Goal: Task Accomplishment & Management: Use online tool/utility

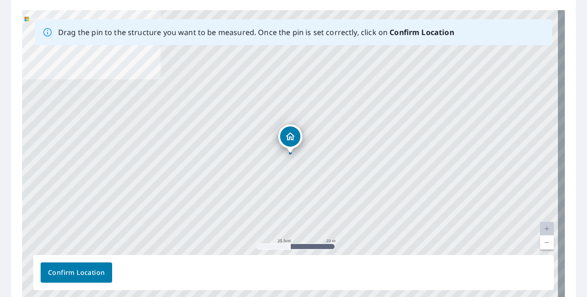
scroll to position [134, 0]
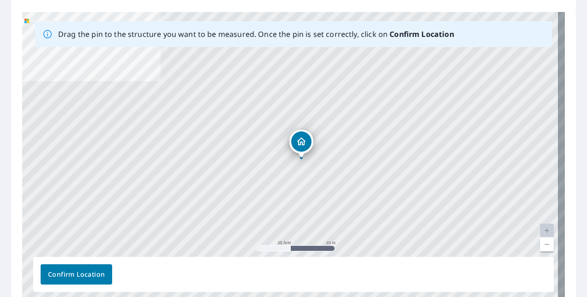
drag, startPoint x: 293, startPoint y: 135, endPoint x: 305, endPoint y: 138, distance: 11.4
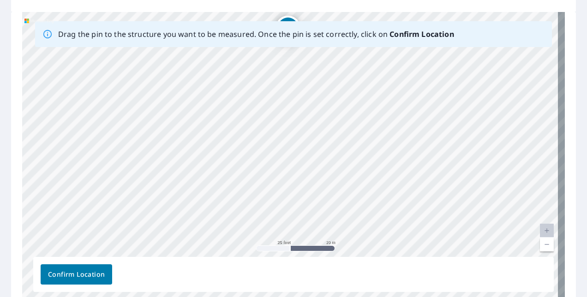
drag, startPoint x: 372, startPoint y: 158, endPoint x: 365, endPoint y: 42, distance: 116.0
click at [365, 42] on div "Drag the pin to the structure you want to be measured. Once the pin is set corr…" at bounding box center [293, 156] width 543 height 289
click at [272, 75] on div "[STREET_ADDRESS]" at bounding box center [293, 156] width 543 height 289
drag, startPoint x: 188, startPoint y: 55, endPoint x: 252, endPoint y: 131, distance: 99.2
click at [252, 132] on div "[STREET_ADDRESS]" at bounding box center [293, 156] width 543 height 289
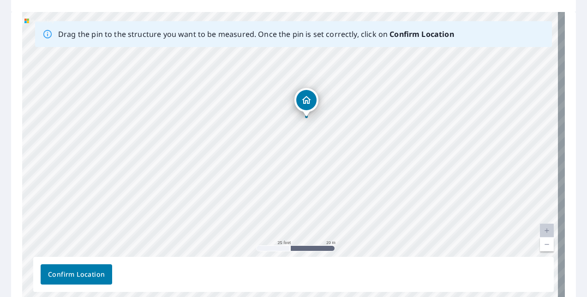
drag, startPoint x: 337, startPoint y: 135, endPoint x: 371, endPoint y: 69, distance: 73.7
click at [371, 69] on div "[STREET_ADDRESS]" at bounding box center [293, 156] width 543 height 289
drag, startPoint x: 355, startPoint y: 154, endPoint x: 429, endPoint y: 155, distance: 73.4
click at [430, 155] on div "[STREET_ADDRESS]" at bounding box center [293, 156] width 543 height 289
drag, startPoint x: 300, startPoint y: 125, endPoint x: 430, endPoint y: 225, distance: 164.1
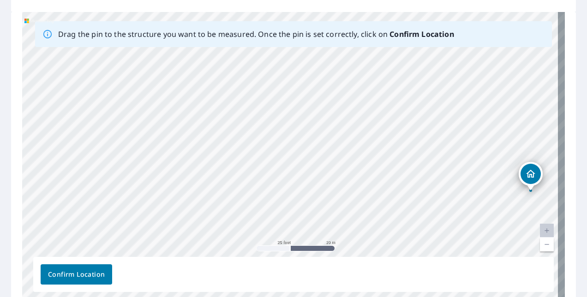
click at [430, 225] on div "[STREET_ADDRESS]" at bounding box center [293, 156] width 543 height 289
drag, startPoint x: 308, startPoint y: 162, endPoint x: 195, endPoint y: 110, distance: 124.5
click at [195, 110] on div "[STREET_ADDRESS]" at bounding box center [293, 156] width 543 height 289
drag, startPoint x: 347, startPoint y: 133, endPoint x: 298, endPoint y: 78, distance: 73.5
click at [289, 66] on div "[STREET_ADDRESS]" at bounding box center [293, 156] width 543 height 289
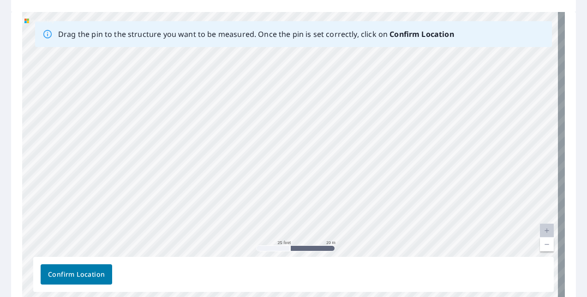
drag, startPoint x: 370, startPoint y: 185, endPoint x: 354, endPoint y: 87, distance: 99.0
click at [354, 87] on div "[STREET_ADDRESS]" at bounding box center [293, 156] width 543 height 289
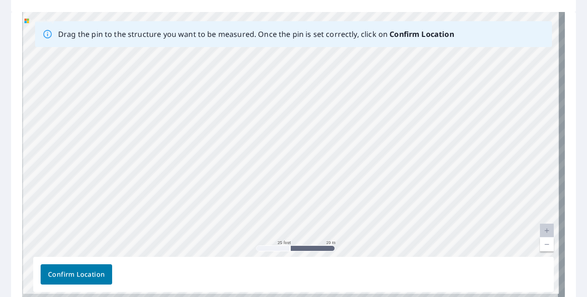
drag, startPoint x: 358, startPoint y: 165, endPoint x: 360, endPoint y: 94, distance: 71.6
click at [353, 77] on div "[STREET_ADDRESS]" at bounding box center [293, 156] width 543 height 289
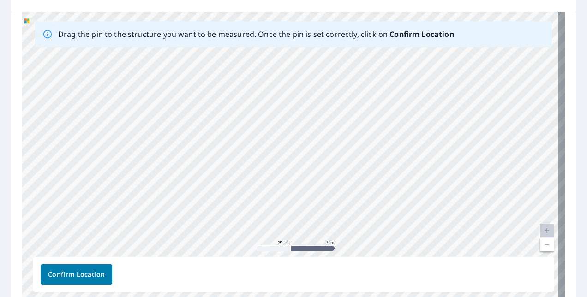
drag, startPoint x: 371, startPoint y: 145, endPoint x: 358, endPoint y: 80, distance: 66.5
click at [358, 80] on div "[STREET_ADDRESS]" at bounding box center [293, 156] width 543 height 289
drag, startPoint x: 364, startPoint y: 87, endPoint x: 240, endPoint y: 184, distance: 156.8
click at [209, 255] on div "[STREET_ADDRESS]" at bounding box center [293, 156] width 543 height 289
drag, startPoint x: 281, startPoint y: 138, endPoint x: 210, endPoint y: 239, distance: 123.4
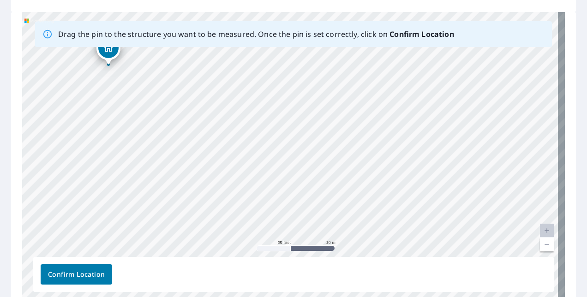
click at [197, 255] on div "[STREET_ADDRESS]" at bounding box center [293, 156] width 543 height 289
drag, startPoint x: 259, startPoint y: 173, endPoint x: 166, endPoint y: 268, distance: 132.8
click at [166, 268] on div "Drag the pin to the structure you want to be measured. Once the pin is set corr…" at bounding box center [293, 156] width 543 height 289
click at [276, 180] on div "[STREET_ADDRESS]" at bounding box center [293, 156] width 543 height 289
drag, startPoint x: 351, startPoint y: 166, endPoint x: 138, endPoint y: 213, distance: 218.0
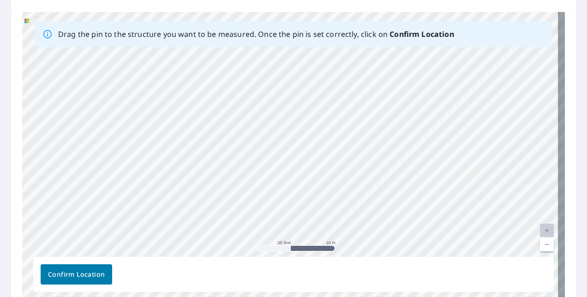
click at [138, 214] on div "[STREET_ADDRESS]" at bounding box center [293, 156] width 543 height 289
drag, startPoint x: 334, startPoint y: 210, endPoint x: 435, endPoint y: 145, distance: 119.5
click at [431, 144] on div "[STREET_ADDRESS]" at bounding box center [293, 156] width 543 height 289
drag, startPoint x: 182, startPoint y: 163, endPoint x: 450, endPoint y: 191, distance: 270.0
click at [446, 190] on div "[STREET_ADDRESS]" at bounding box center [293, 156] width 543 height 289
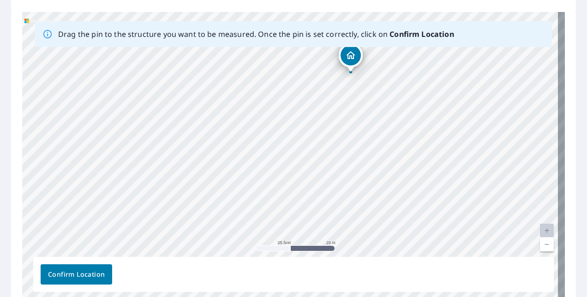
drag, startPoint x: 266, startPoint y: 181, endPoint x: 368, endPoint y: 137, distance: 111.6
click at [367, 137] on div "[STREET_ADDRESS]" at bounding box center [293, 156] width 543 height 289
drag, startPoint x: 348, startPoint y: 56, endPoint x: 266, endPoint y: 167, distance: 137.9
click at [266, 167] on div "[STREET_ADDRESS]" at bounding box center [293, 156] width 543 height 289
click at [70, 274] on span "Confirm Location" at bounding box center [76, 275] width 57 height 12
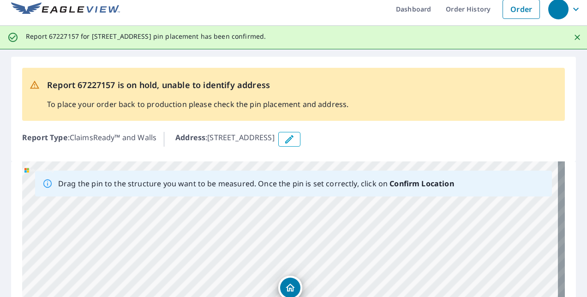
scroll to position [0, 0]
